Goal: Find specific page/section: Find specific page/section

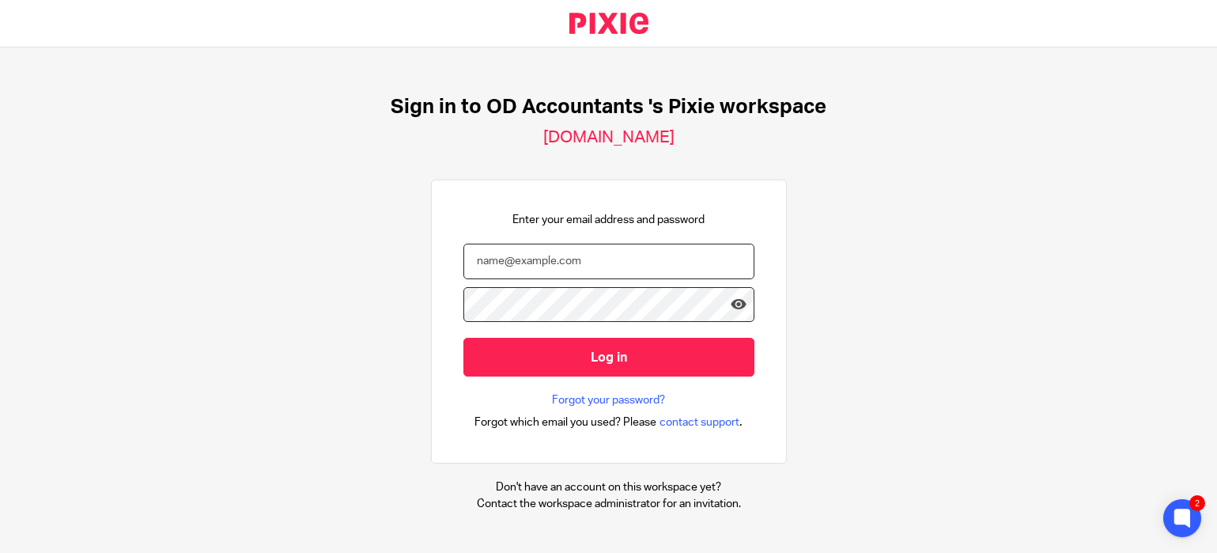
click at [550, 258] on input "email" at bounding box center [608, 262] width 291 height 36
type input "[EMAIL_ADDRESS][DOMAIN_NAME]"
click at [293, 293] on div "Sign in to OD Accountants 's Pixie workspace [DOMAIN_NAME] Enter your email add…" at bounding box center [608, 299] width 1217 height 505
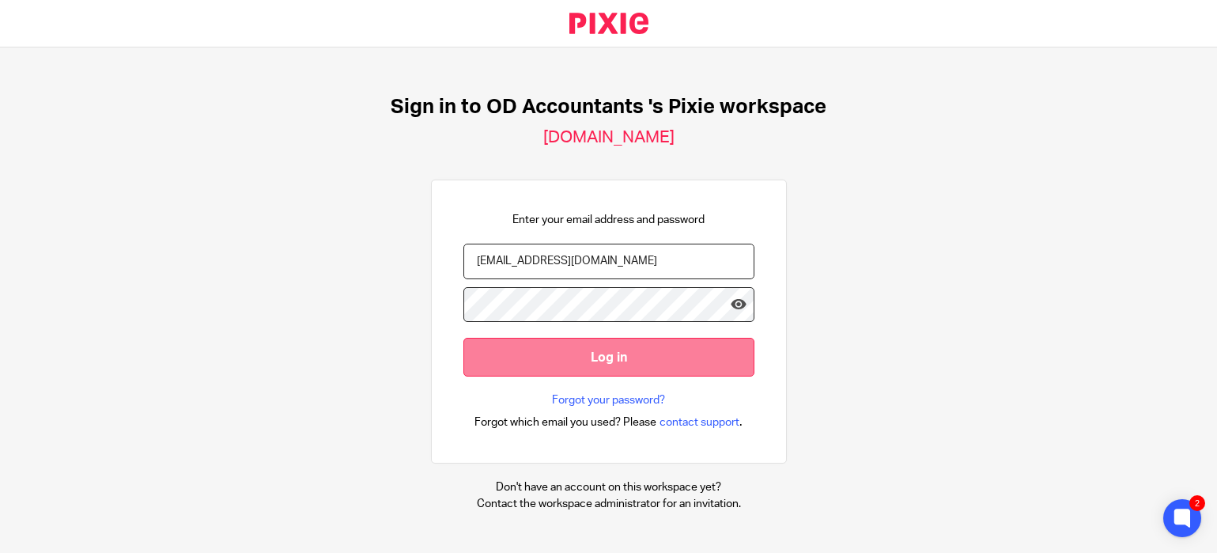
click at [598, 350] on input "Log in" at bounding box center [608, 357] width 291 height 39
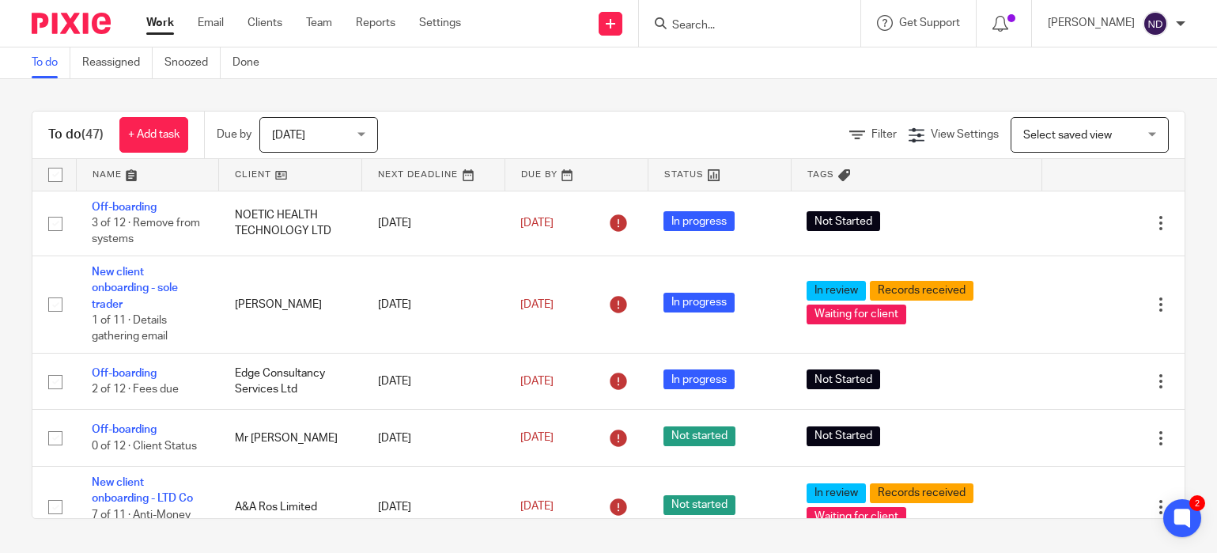
click at [697, 27] on input "Search" at bounding box center [741, 26] width 142 height 14
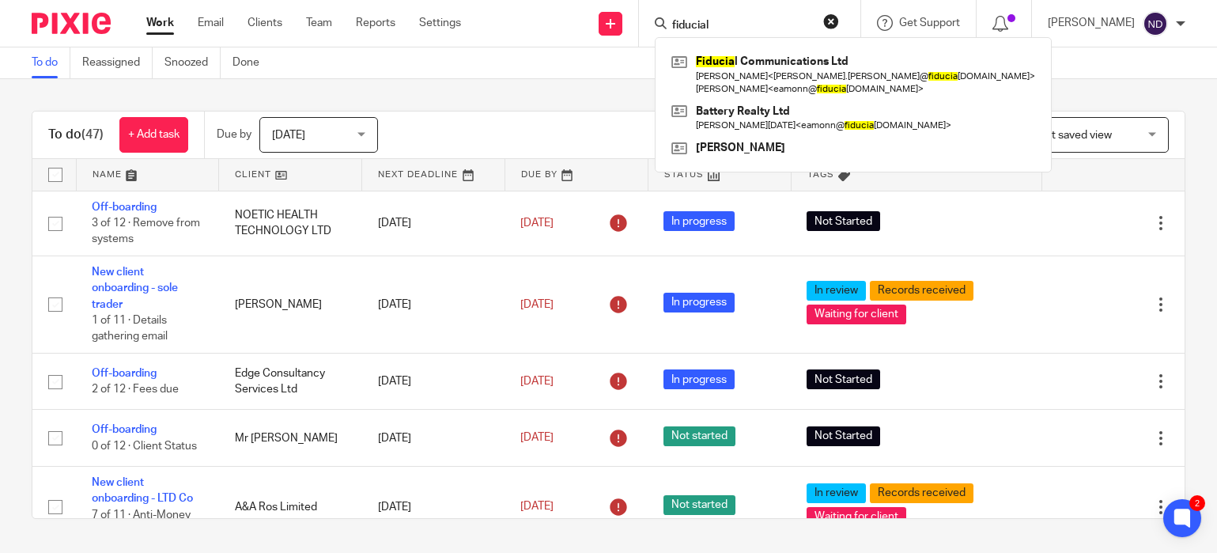
type input "fiducial"
click button "submit" at bounding box center [0, 0] width 0 height 0
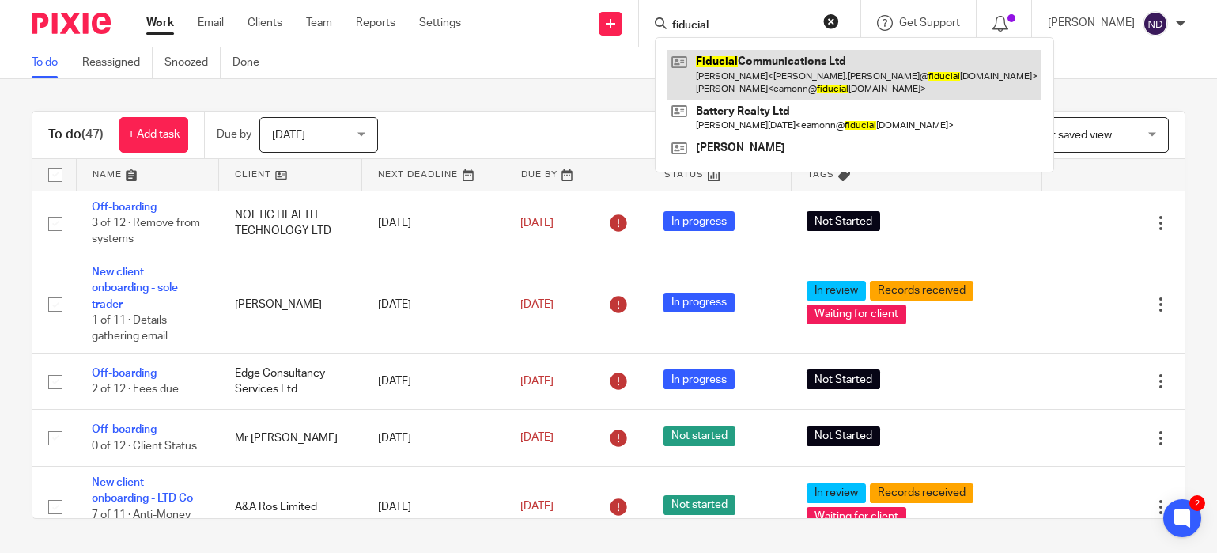
click at [757, 81] on link at bounding box center [854, 74] width 374 height 49
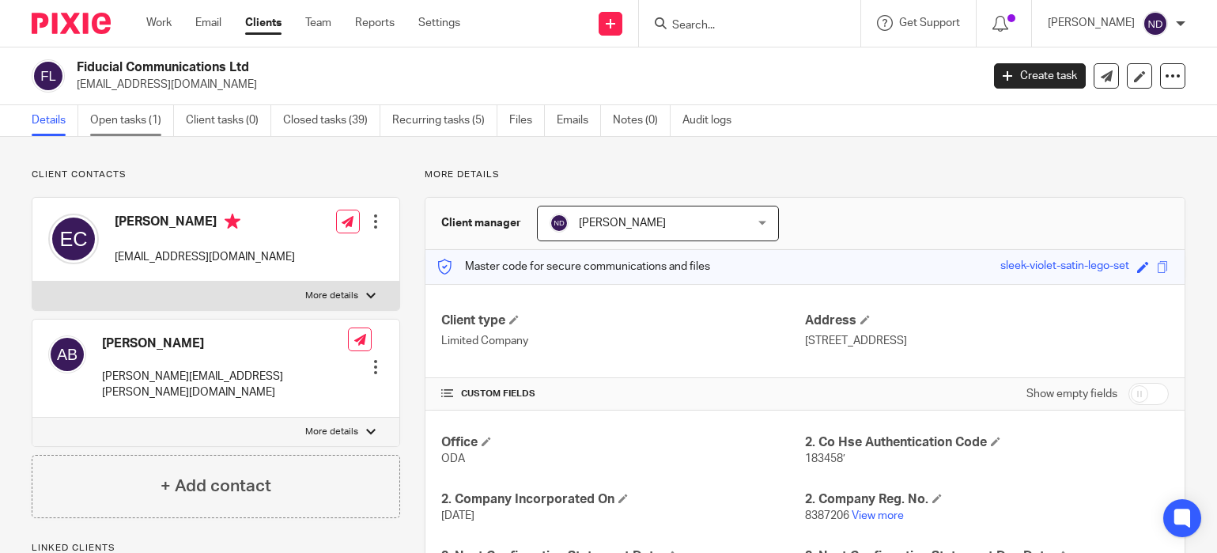
click at [127, 128] on link "Open tasks (1)" at bounding box center [132, 120] width 84 height 31
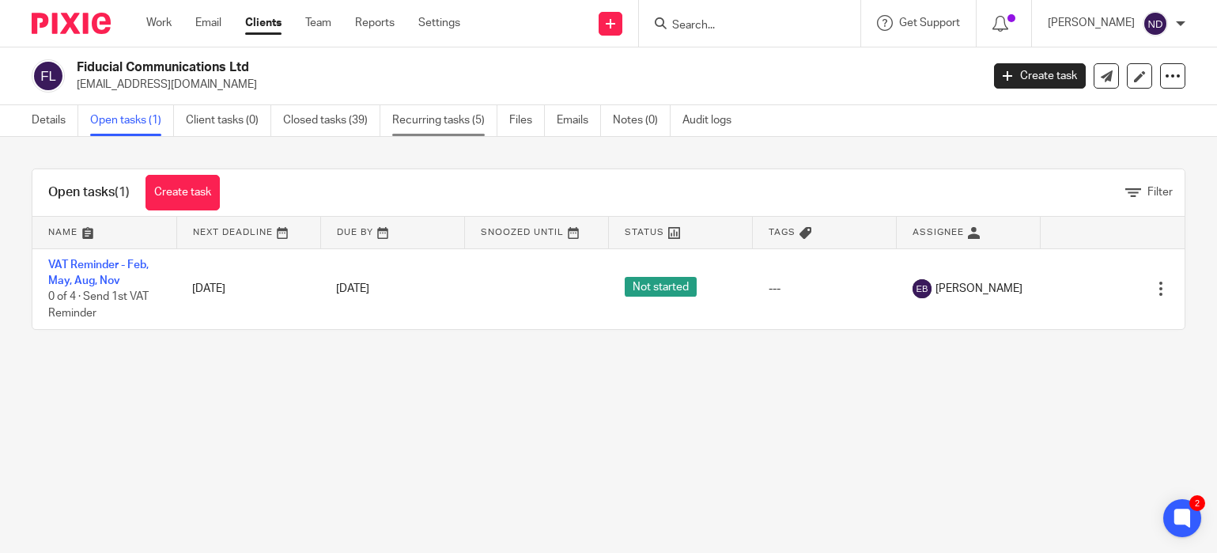
click at [425, 117] on link "Recurring tasks (5)" at bounding box center [444, 120] width 105 height 31
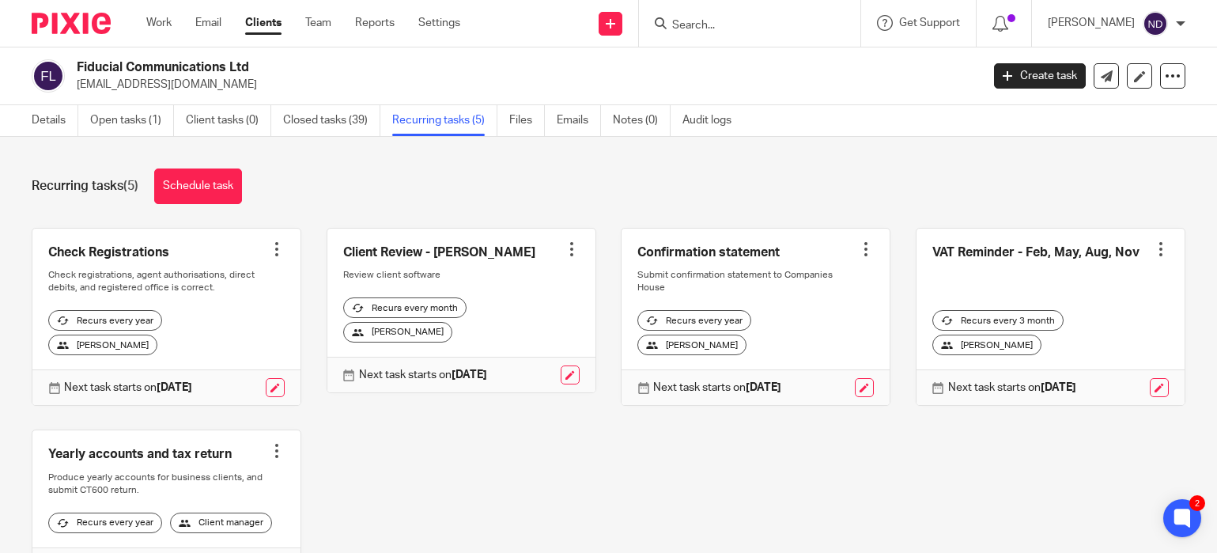
scroll to position [5, 0]
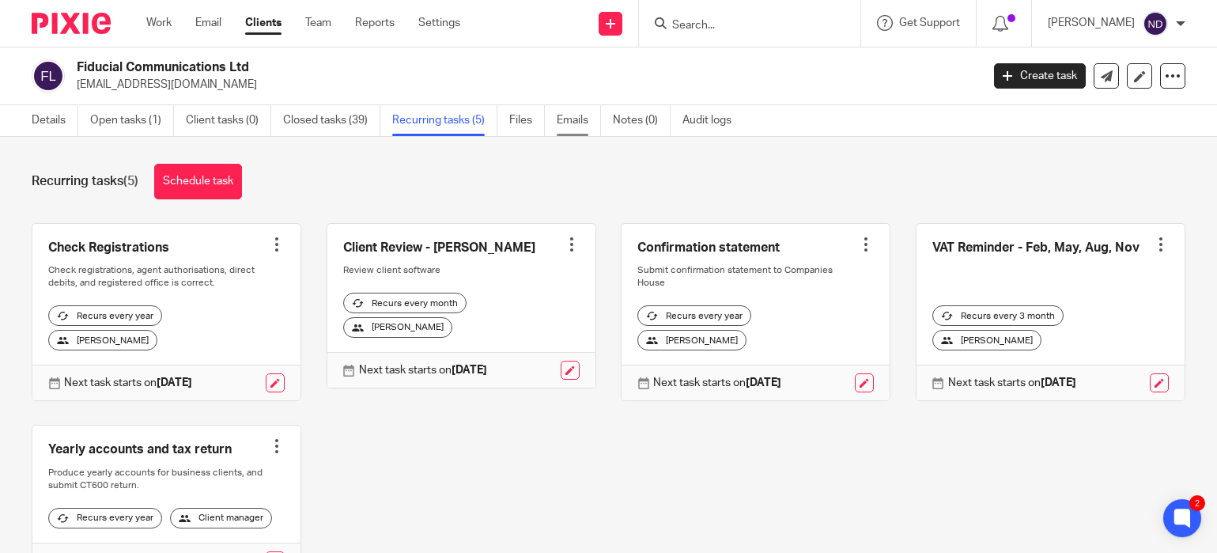
click at [573, 122] on link "Emails" at bounding box center [579, 120] width 44 height 31
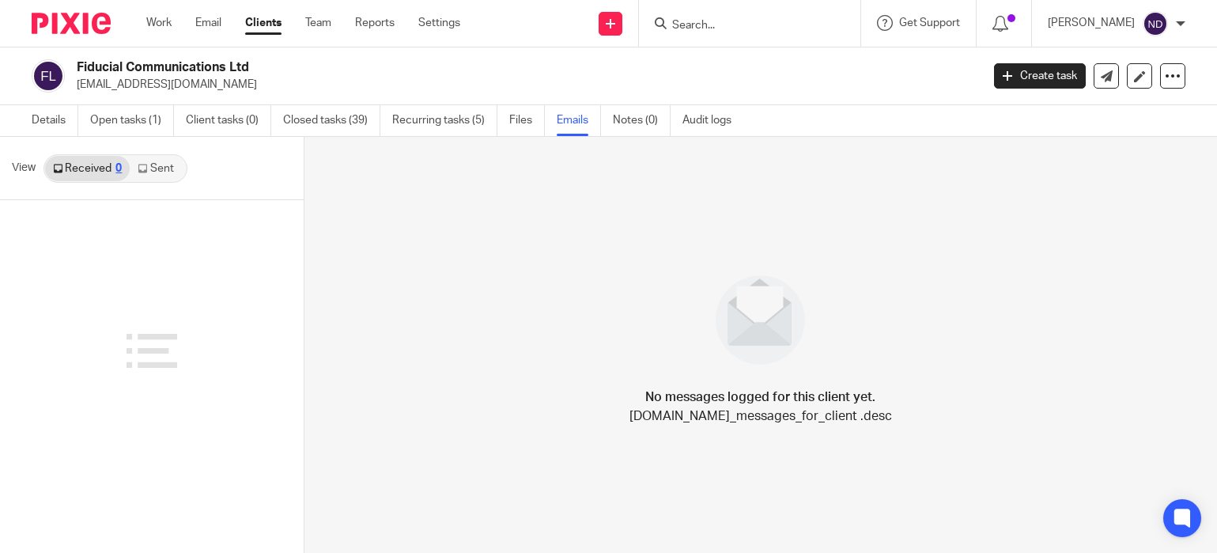
click at [157, 171] on link "Sent" at bounding box center [157, 168] width 55 height 25
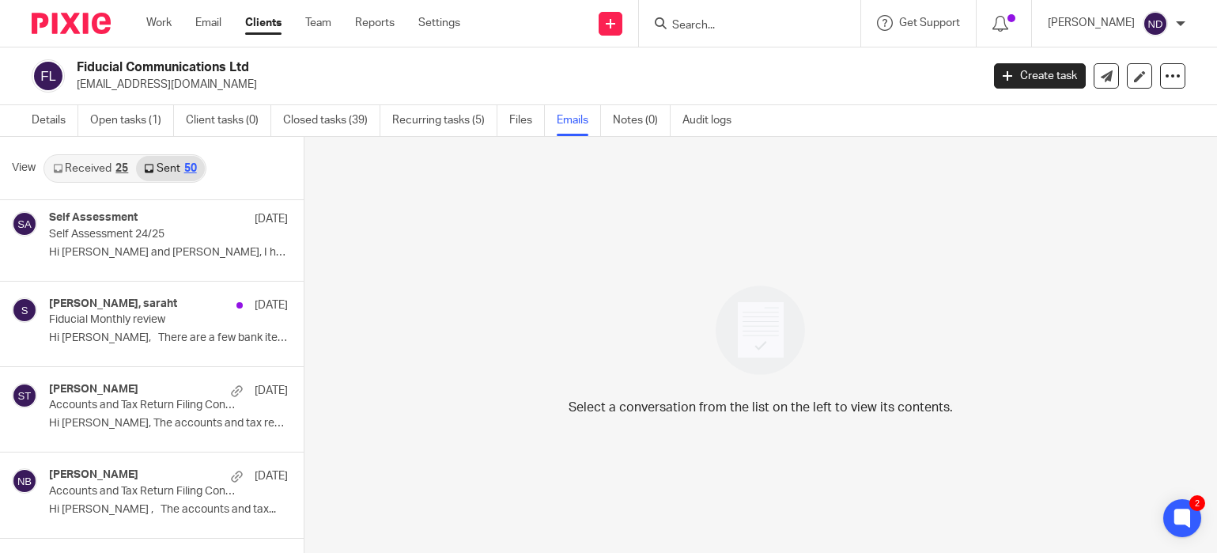
scroll to position [1039, 0]
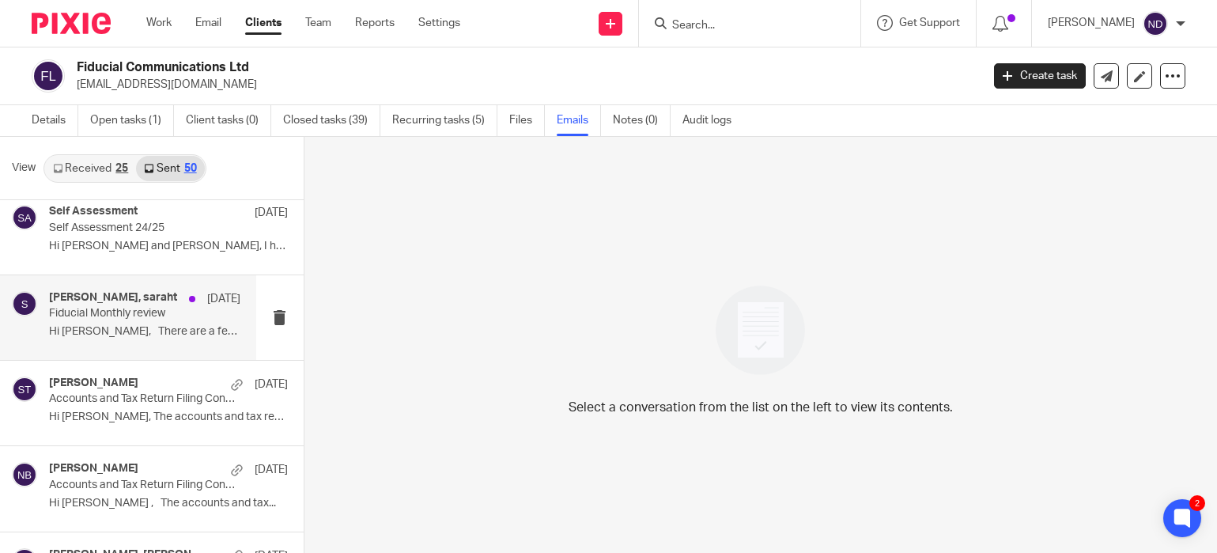
click at [111, 321] on div "Anna Batty, saraht 25 Jul Fiducial Monthly review Hi Anna, There are a few bank…" at bounding box center [144, 317] width 191 height 53
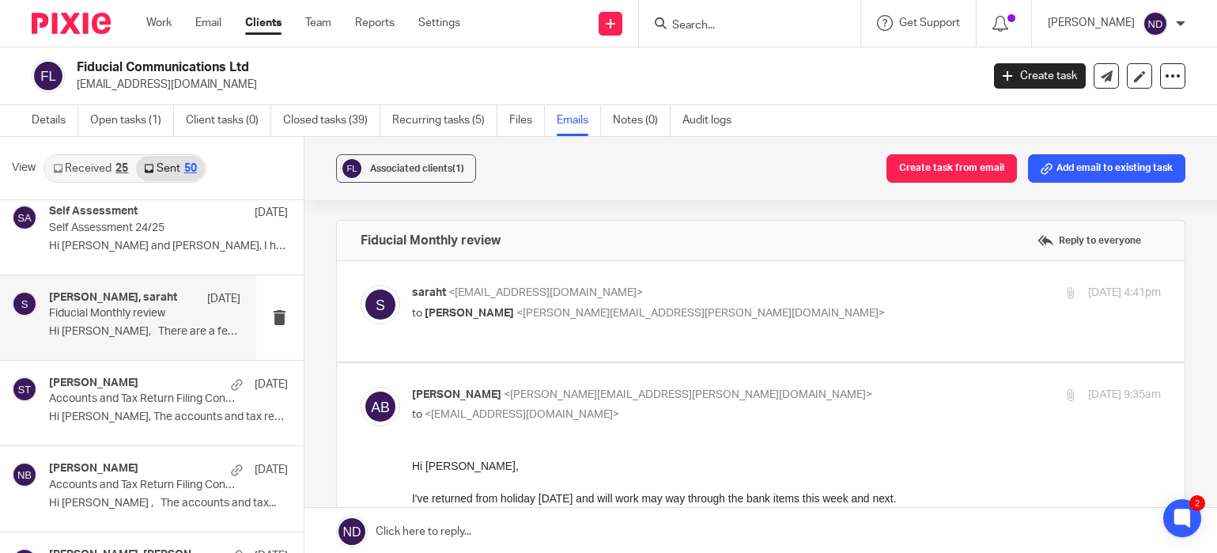
scroll to position [0, 0]
